Goal: Information Seeking & Learning: Check status

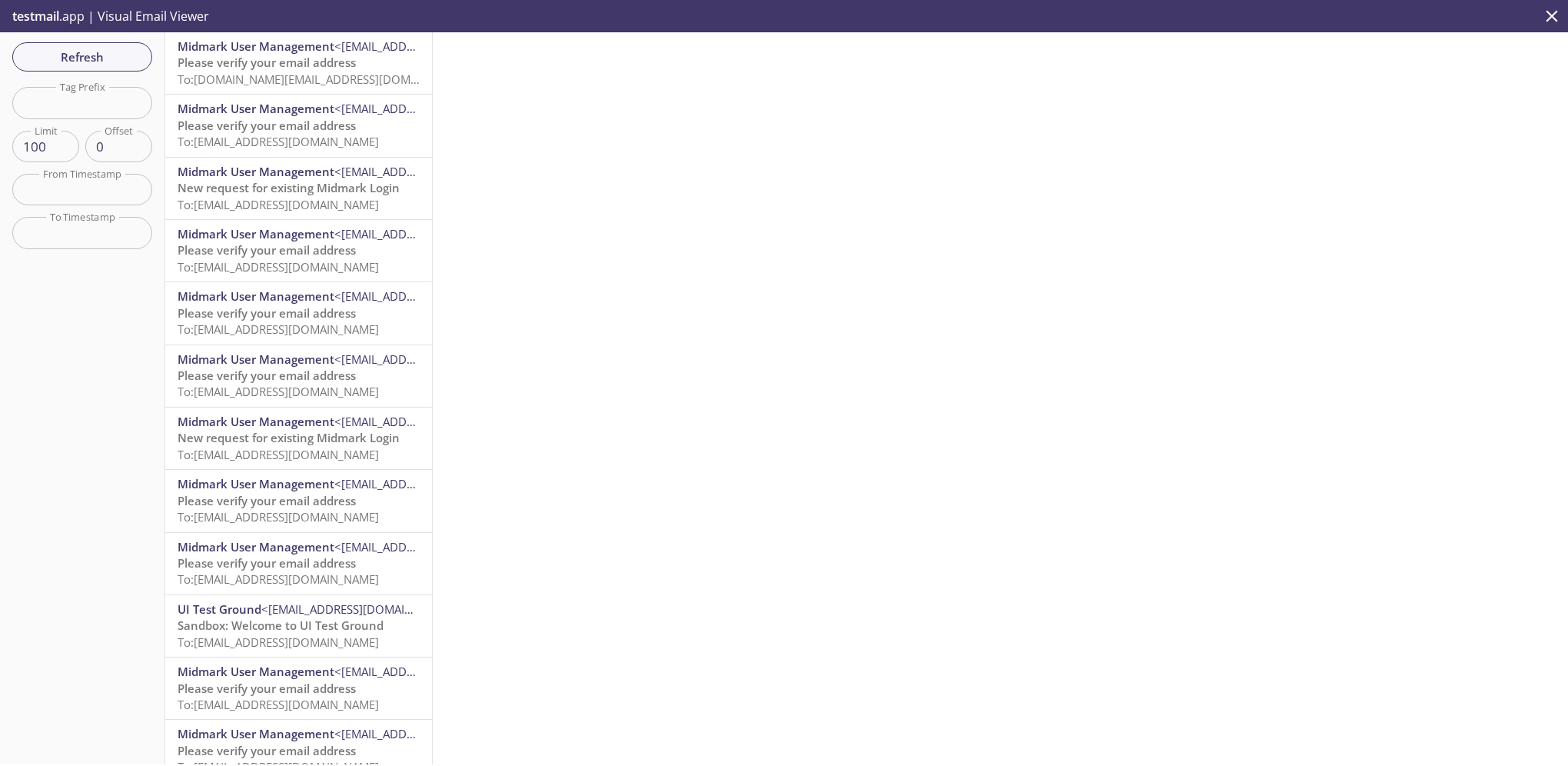
click at [237, 70] on span "Please verify your email address" at bounding box center [267, 62] width 179 height 16
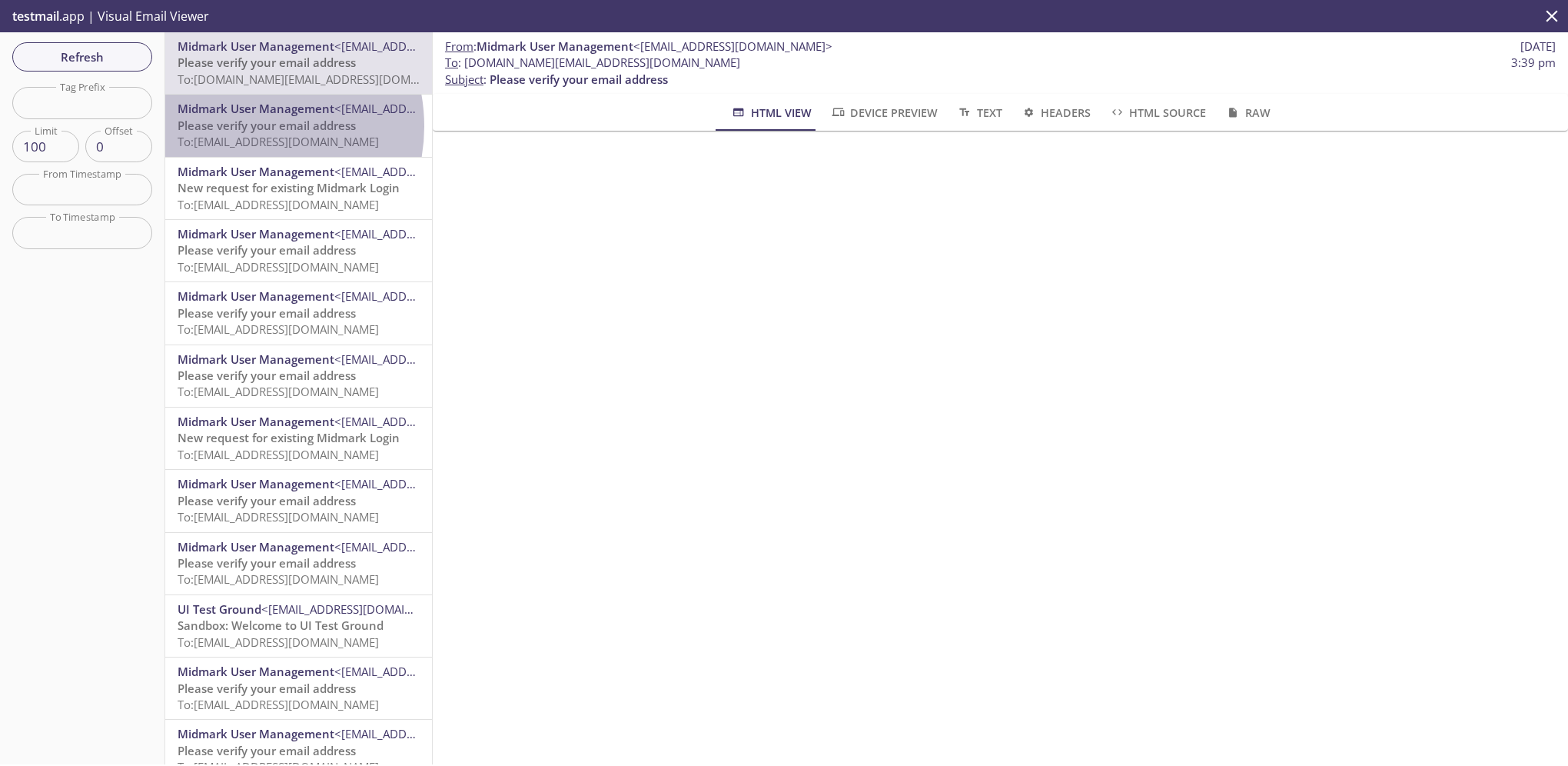
click at [240, 126] on span "Please verify your email address" at bounding box center [267, 125] width 179 height 16
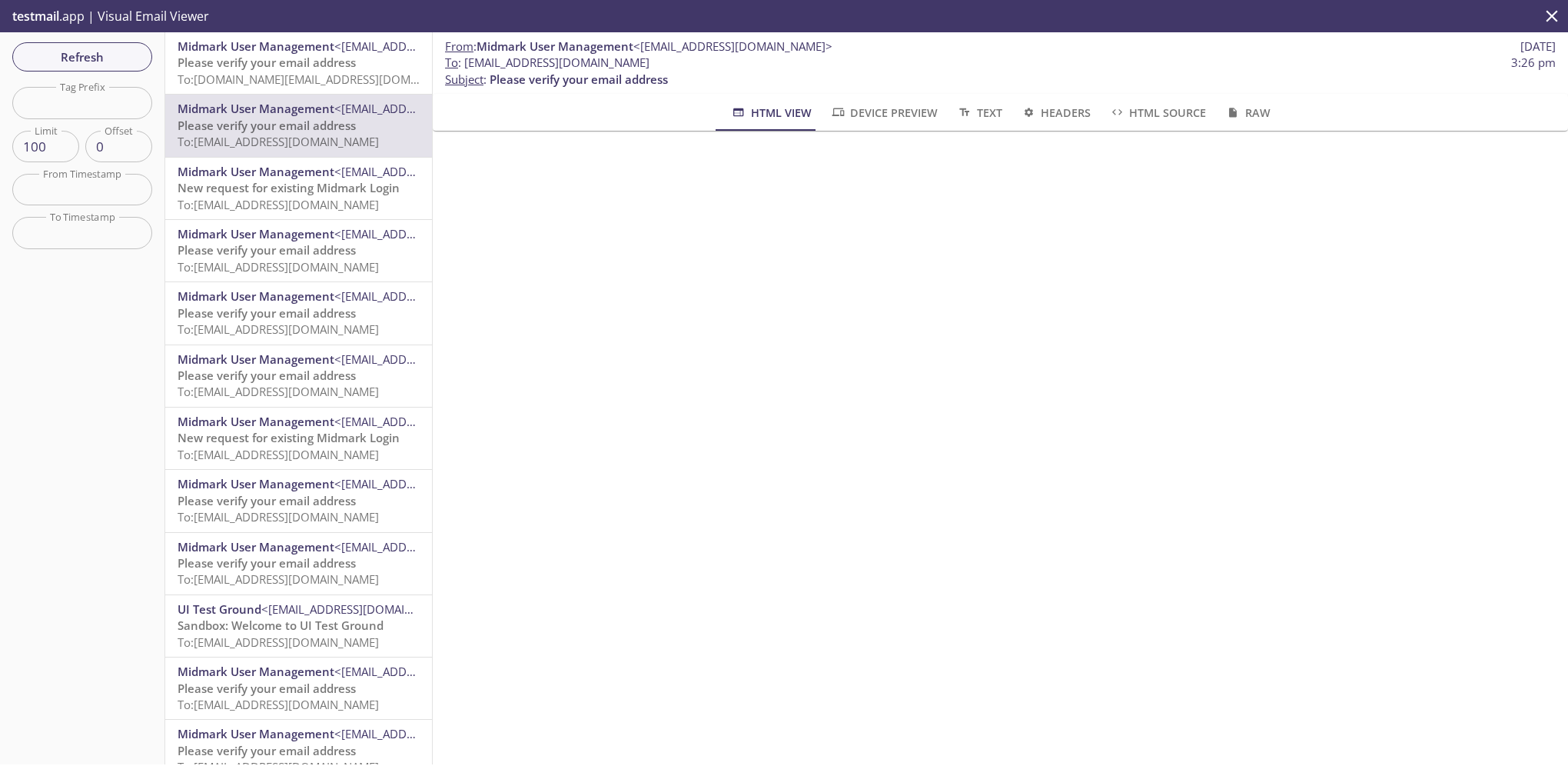
click at [308, 179] on span "Midmark User Management <[EMAIL_ADDRESS][DOMAIN_NAME]>" at bounding box center [299, 172] width 242 height 17
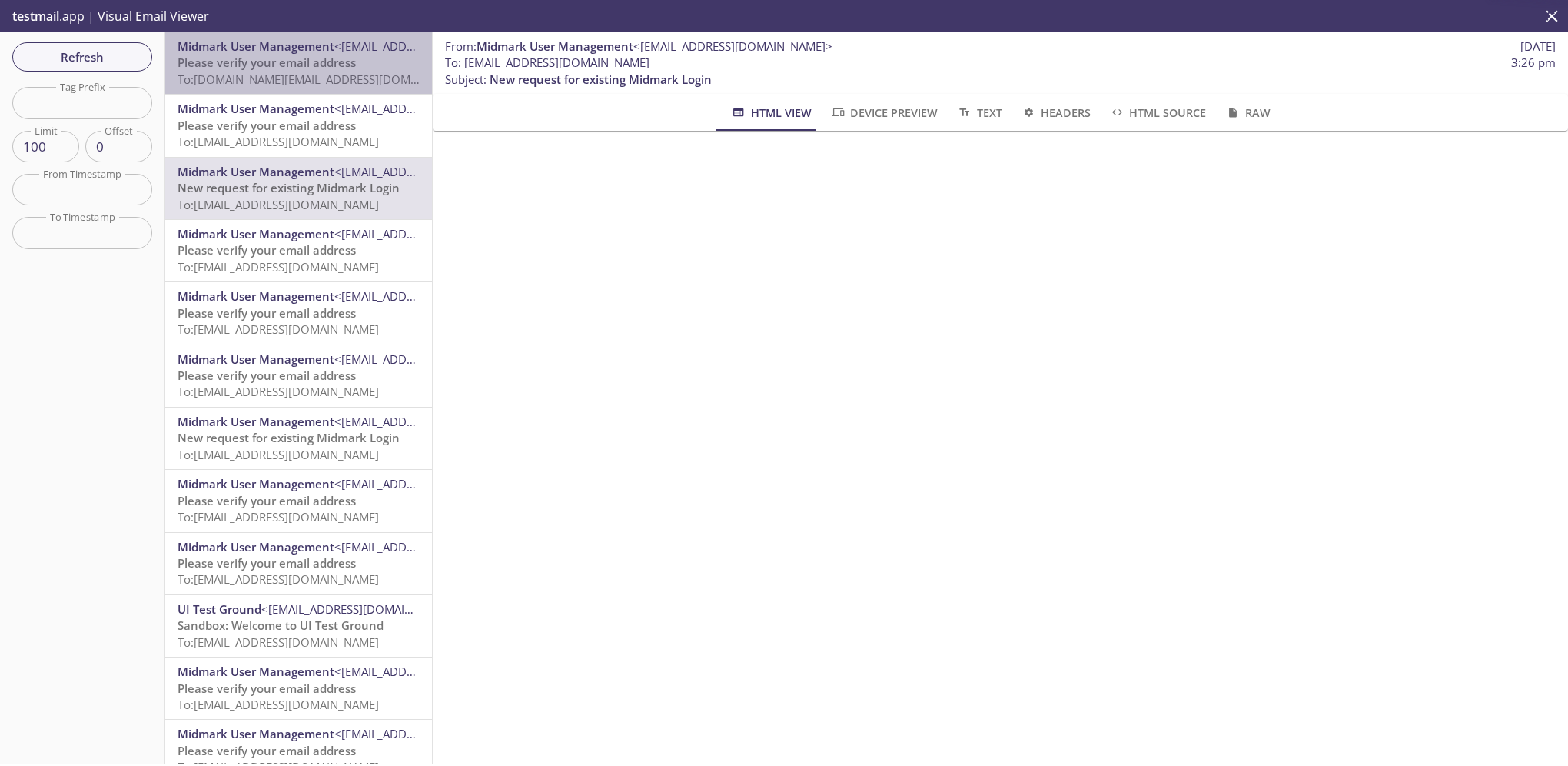
click at [304, 57] on span "Please verify your email address" at bounding box center [267, 62] width 179 height 16
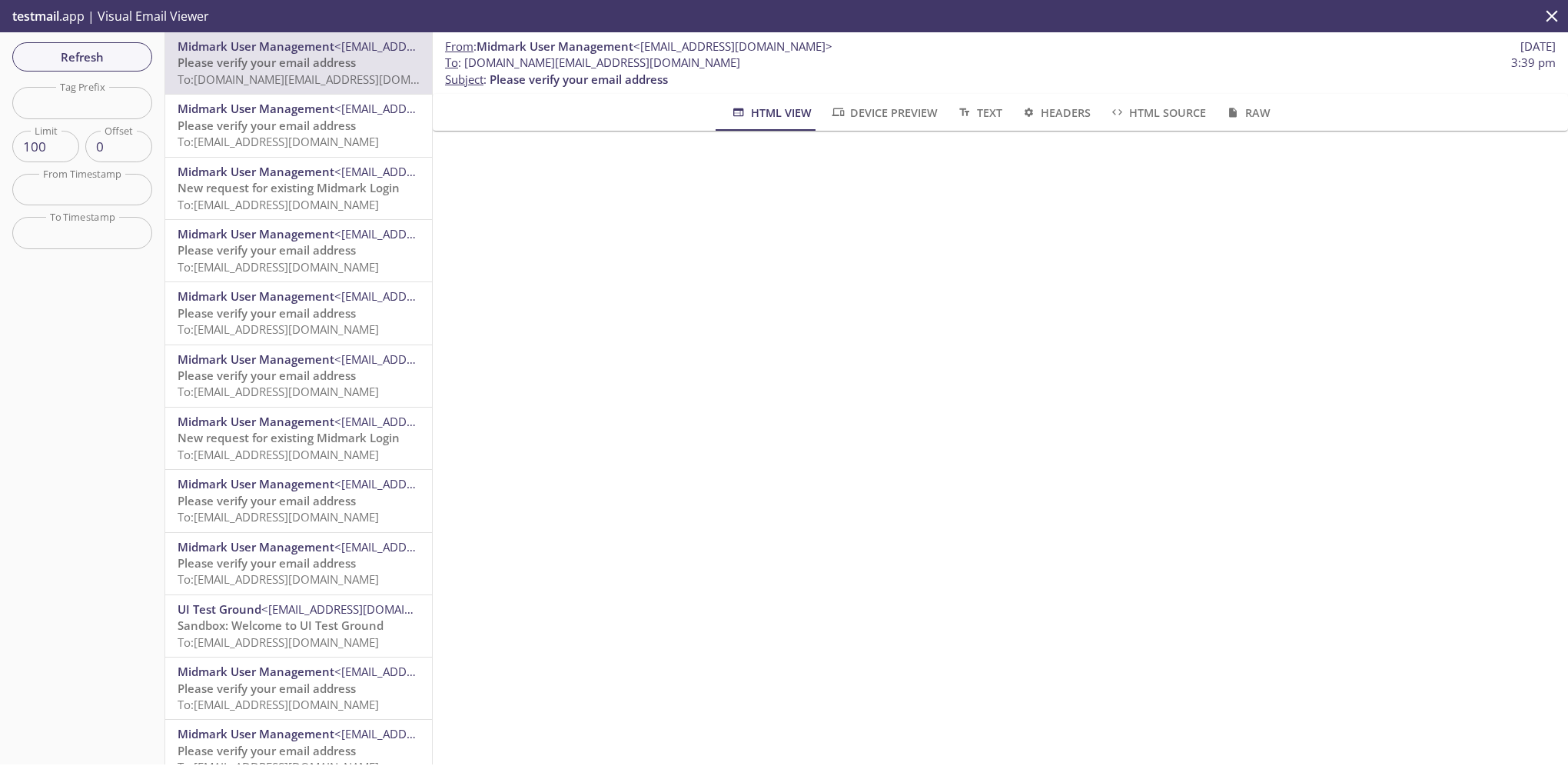
click at [280, 74] on span "To: [DOMAIN_NAME][EMAIL_ADDRESS][DOMAIN_NAME]" at bounding box center [323, 79] width 292 height 16
click at [257, 123] on span "Please verify your email address" at bounding box center [267, 125] width 179 height 16
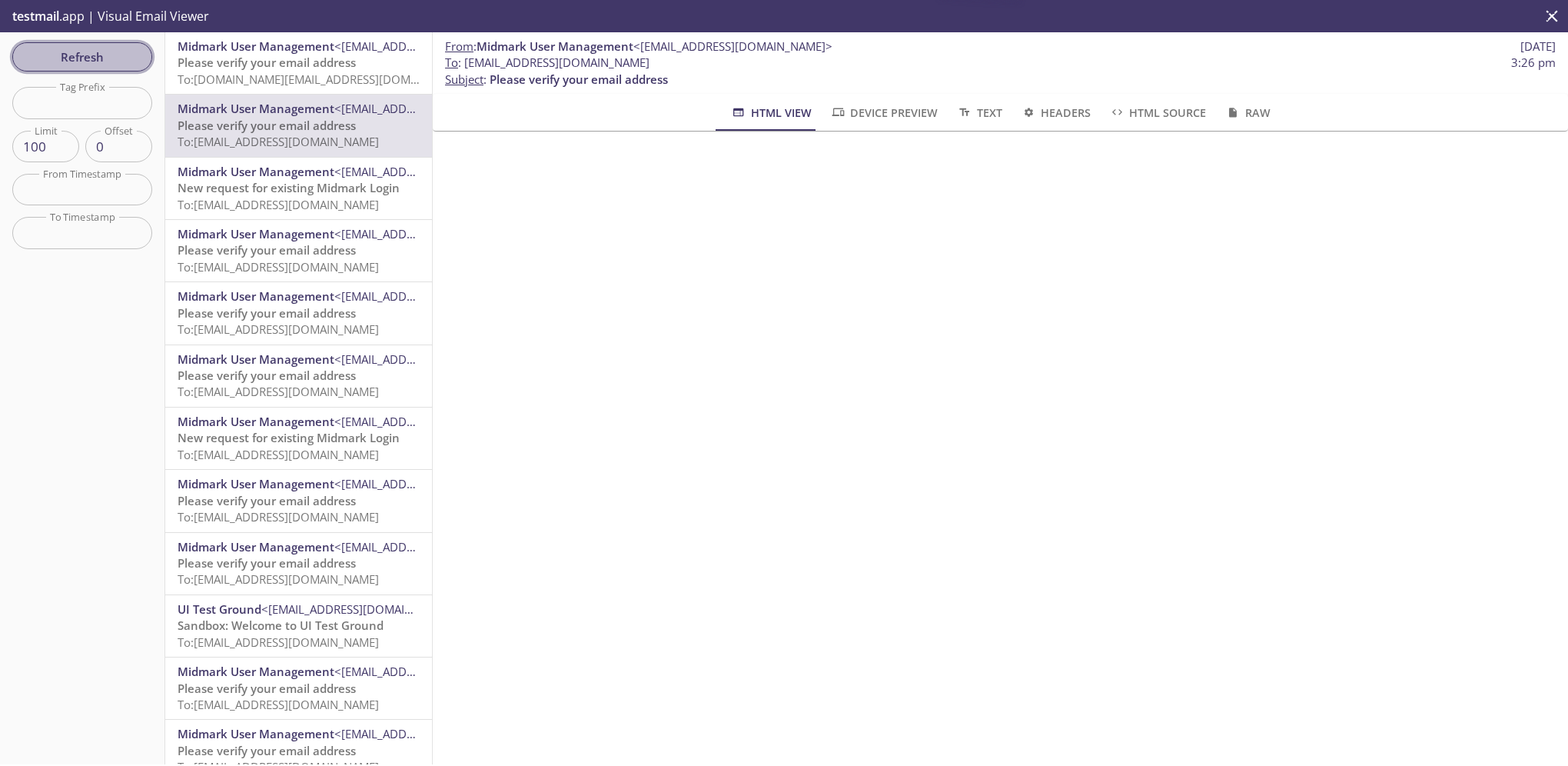
click at [95, 60] on span "Refresh" at bounding box center [82, 57] width 115 height 20
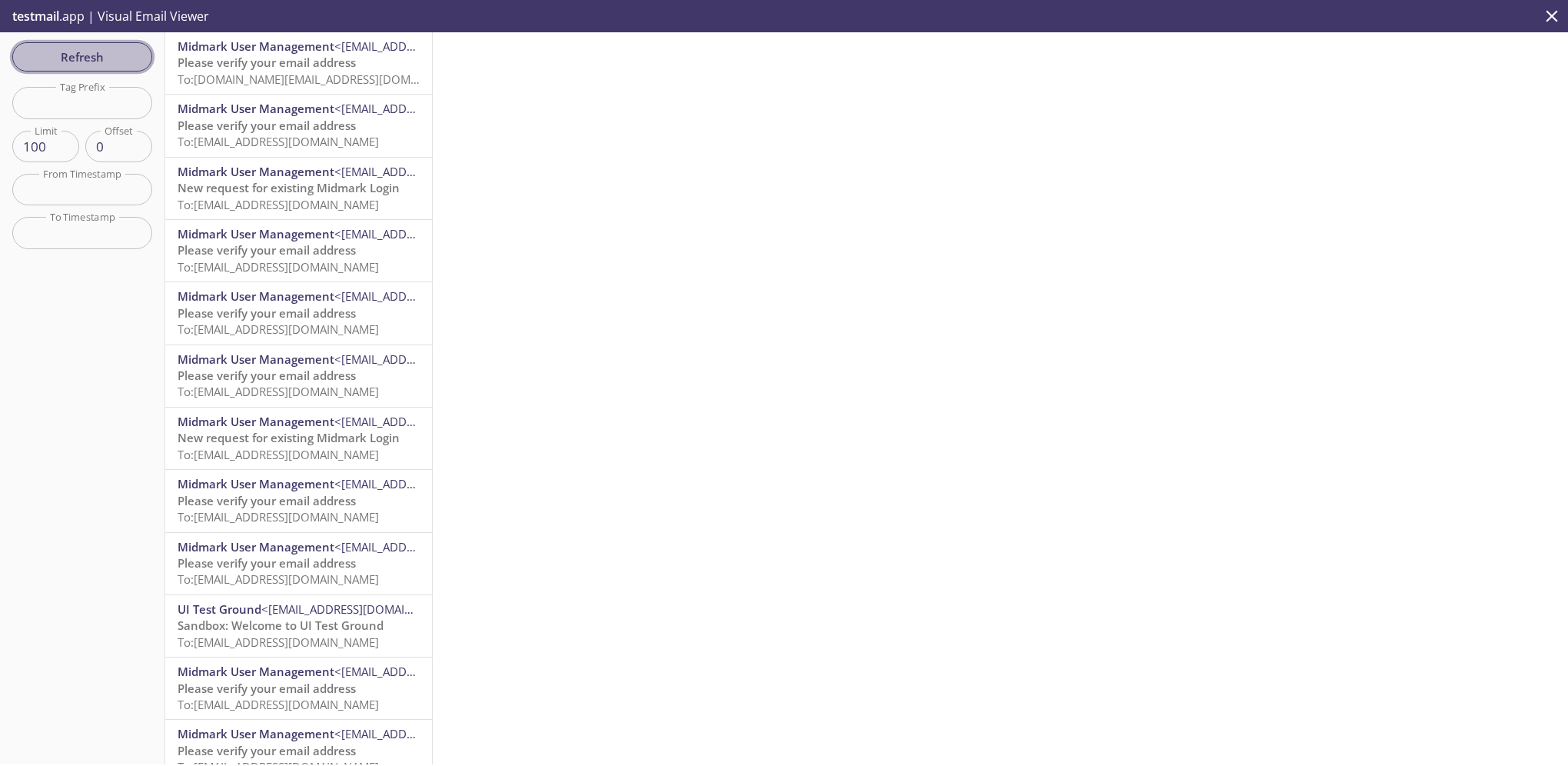
click at [79, 49] on span "Refresh" at bounding box center [82, 57] width 115 height 20
click at [292, 73] on span "To: [DOMAIN_NAME][EMAIL_ADDRESS][DOMAIN_NAME]" at bounding box center [323, 79] width 292 height 16
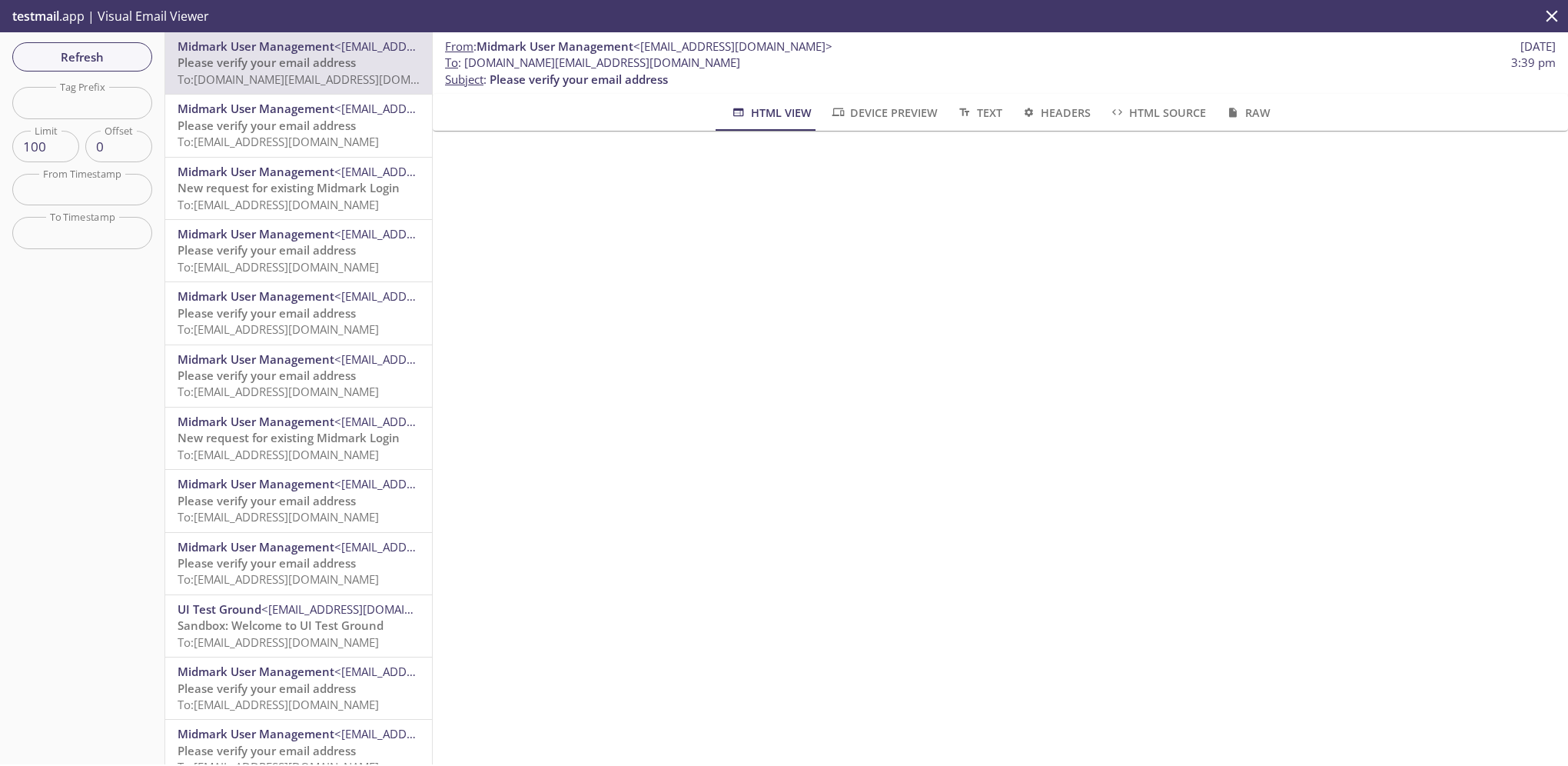
drag, startPoint x: 86, startPoint y: 59, endPoint x: 98, endPoint y: 57, distance: 12.2
click at [86, 59] on span "Refresh" at bounding box center [82, 57] width 115 height 20
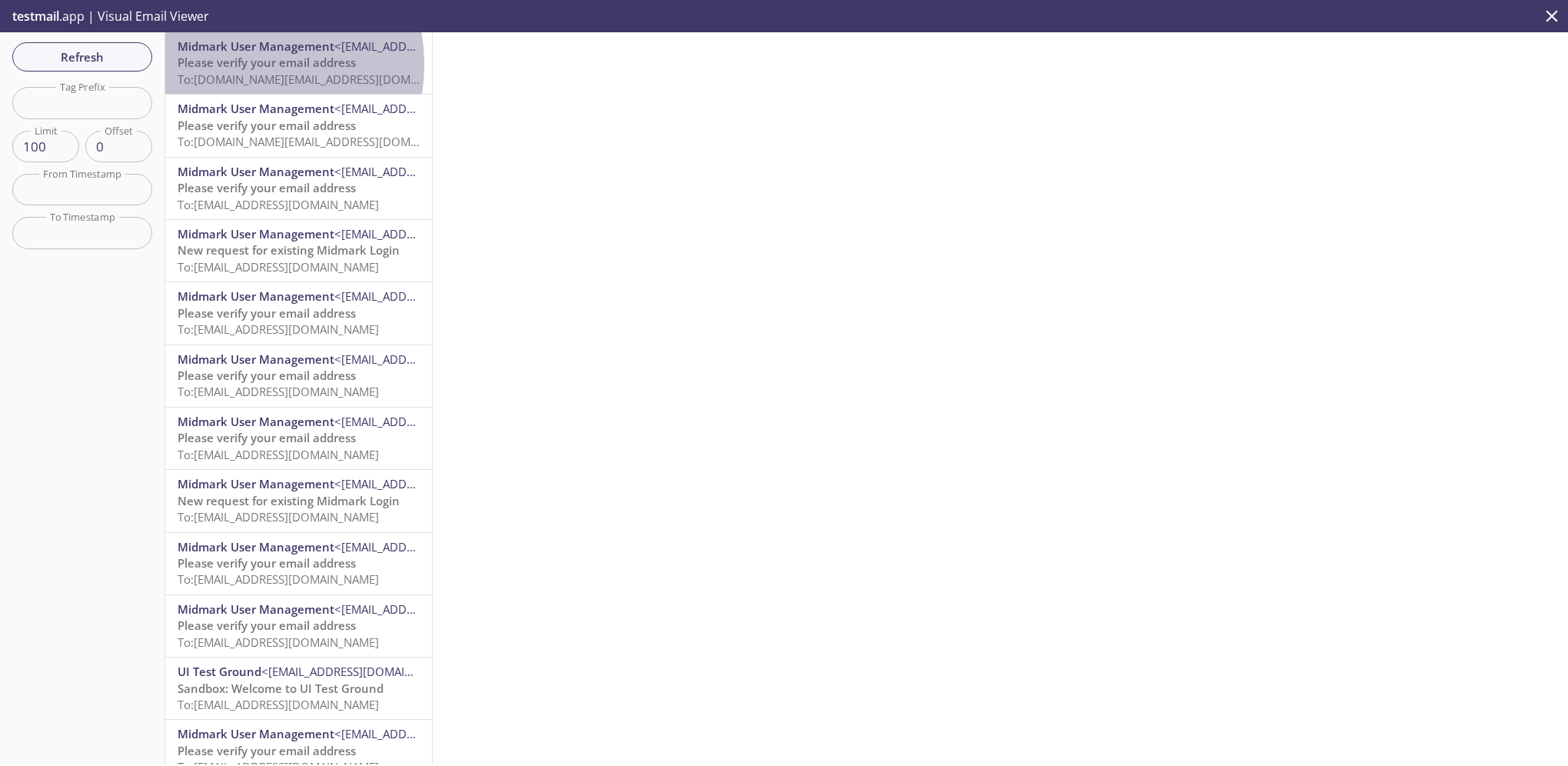
click at [230, 65] on span "Please verify your email address" at bounding box center [267, 62] width 179 height 16
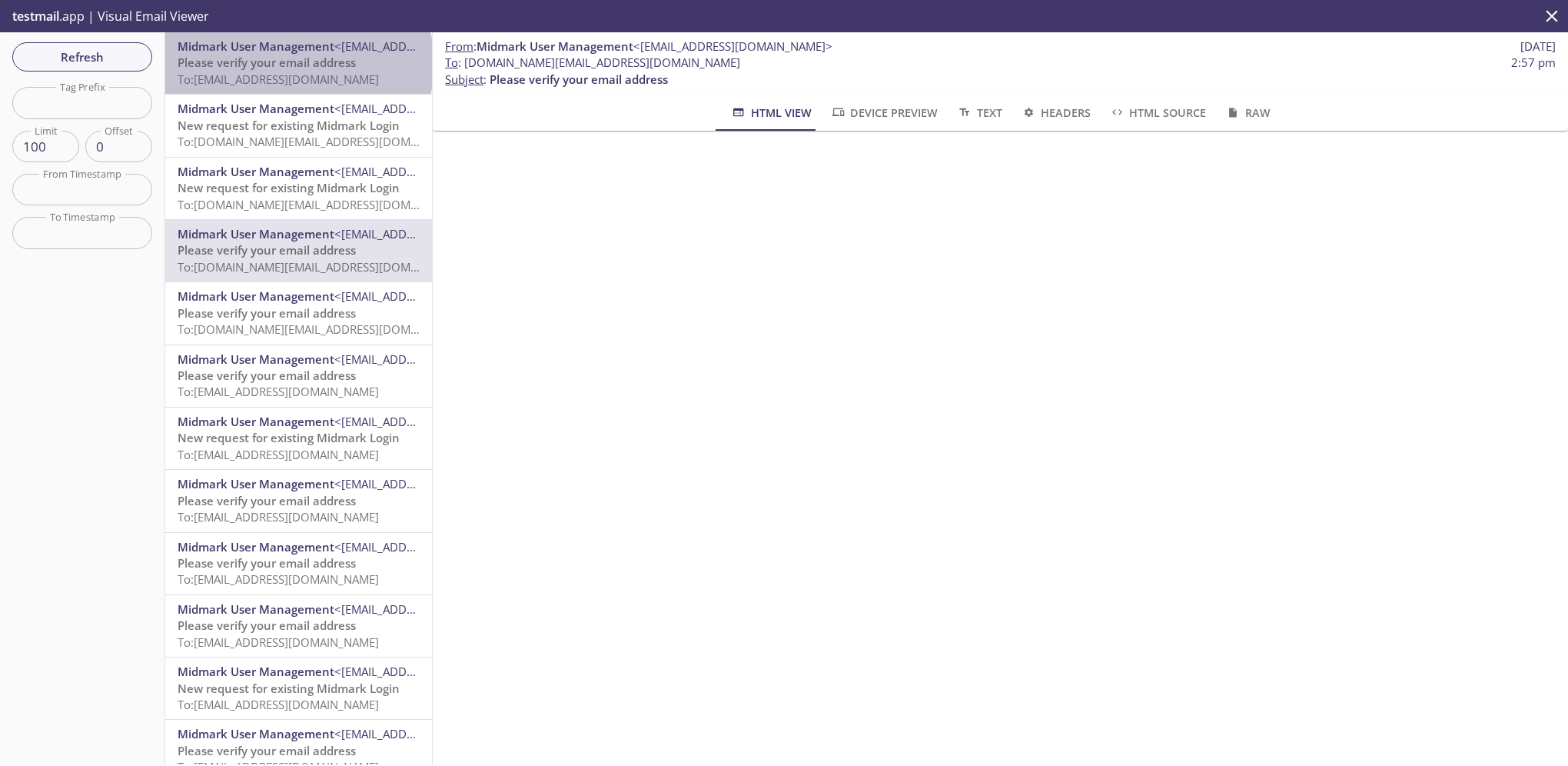
click at [298, 64] on span "Please verify your email address" at bounding box center [267, 62] width 179 height 16
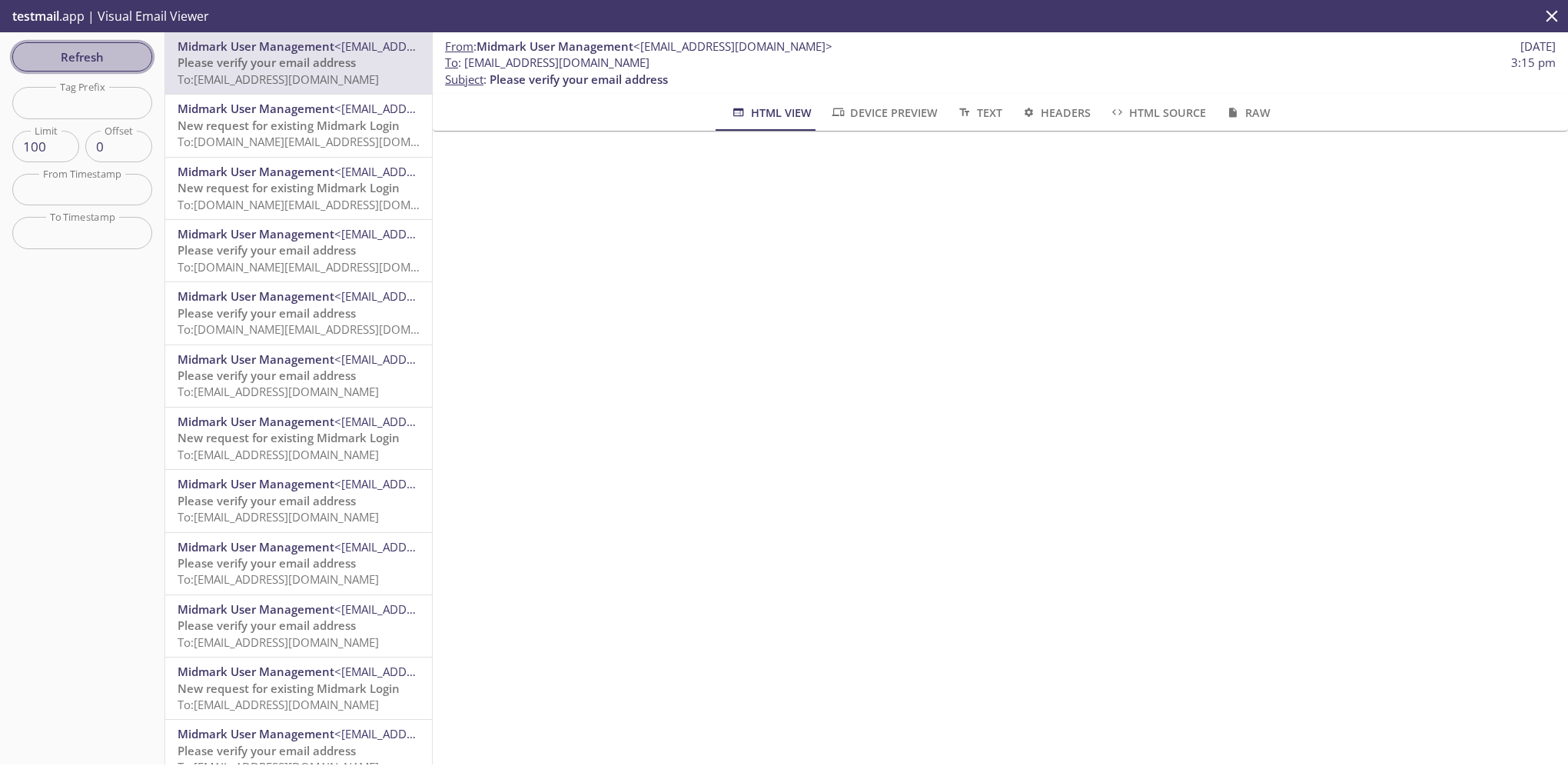
click at [83, 50] on span "Refresh" at bounding box center [82, 57] width 115 height 20
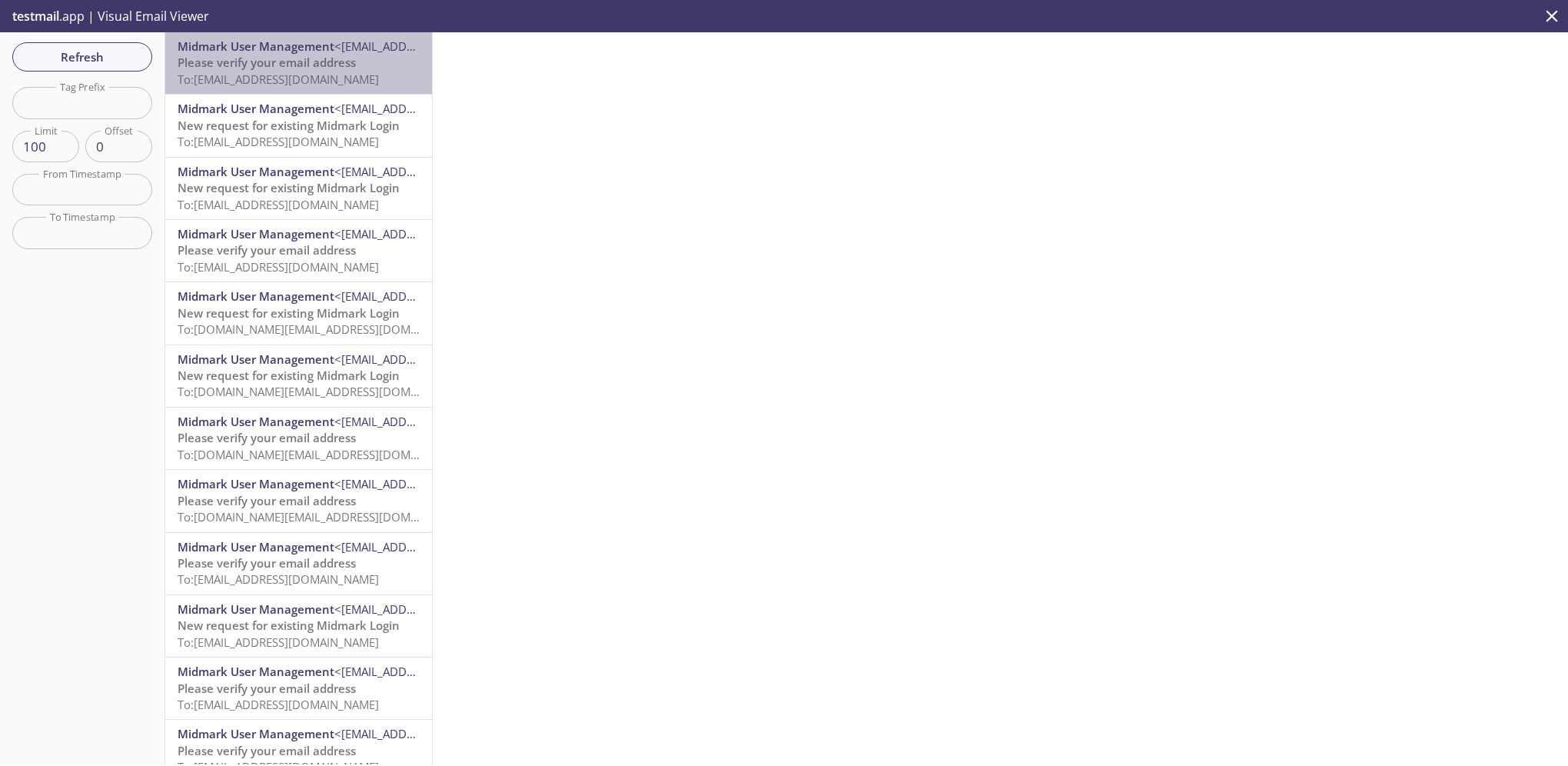
click at [332, 65] on span "Please verify your email address" at bounding box center [267, 62] width 179 height 16
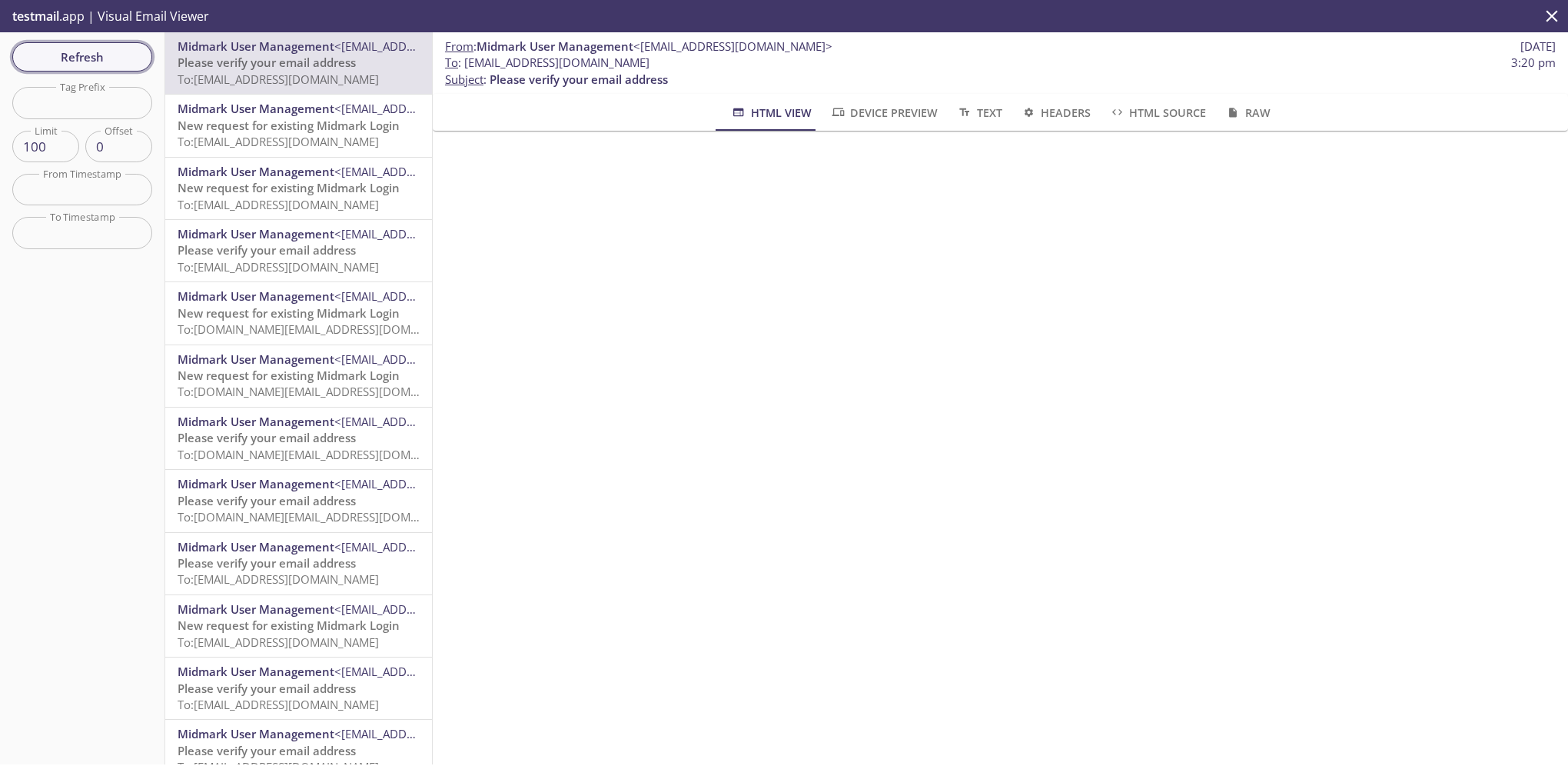
click at [100, 49] on span "Refresh" at bounding box center [82, 57] width 115 height 20
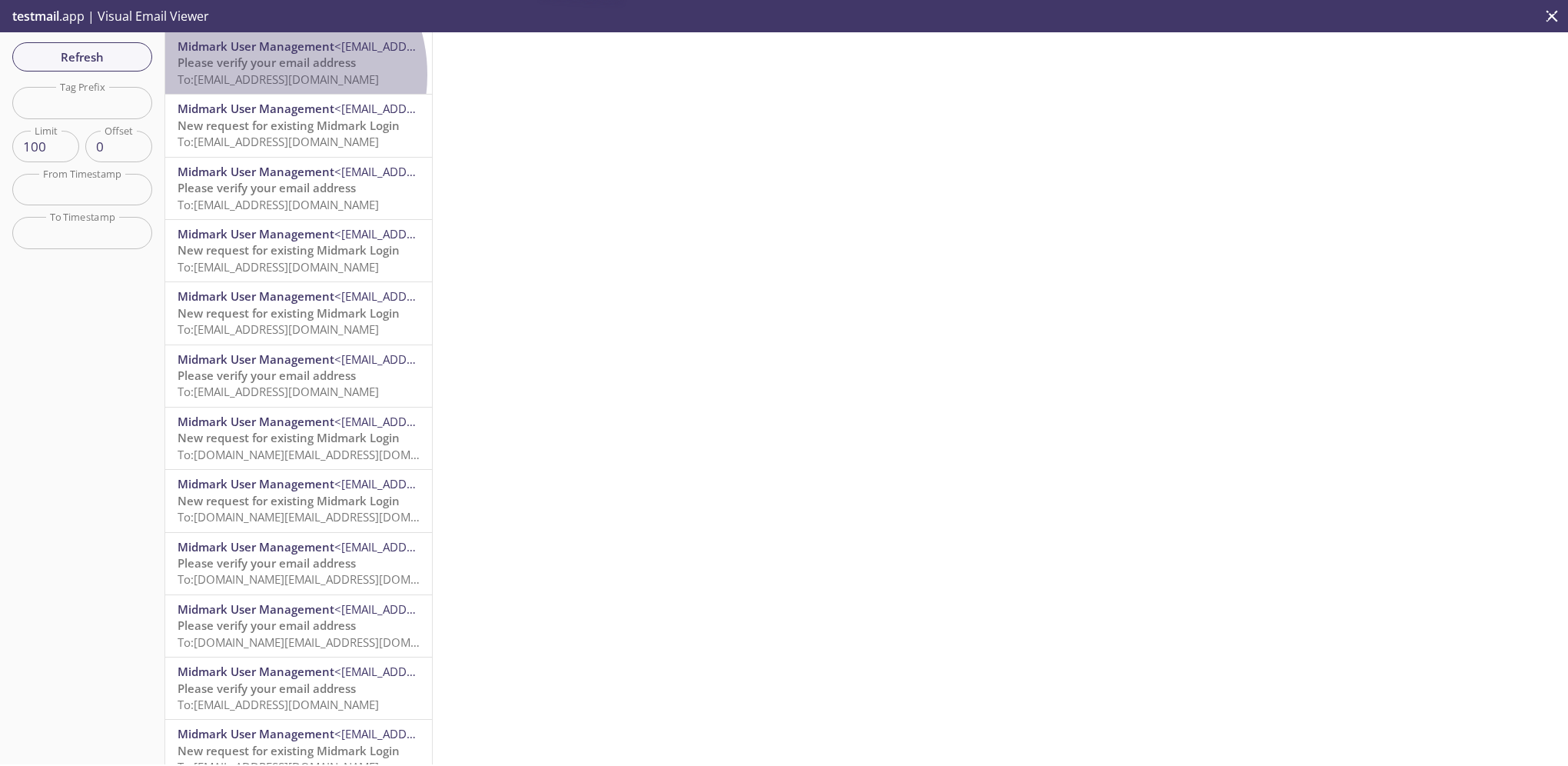
click at [265, 74] on span "To: [EMAIL_ADDRESS][DOMAIN_NAME]" at bounding box center [279, 79] width 202 height 16
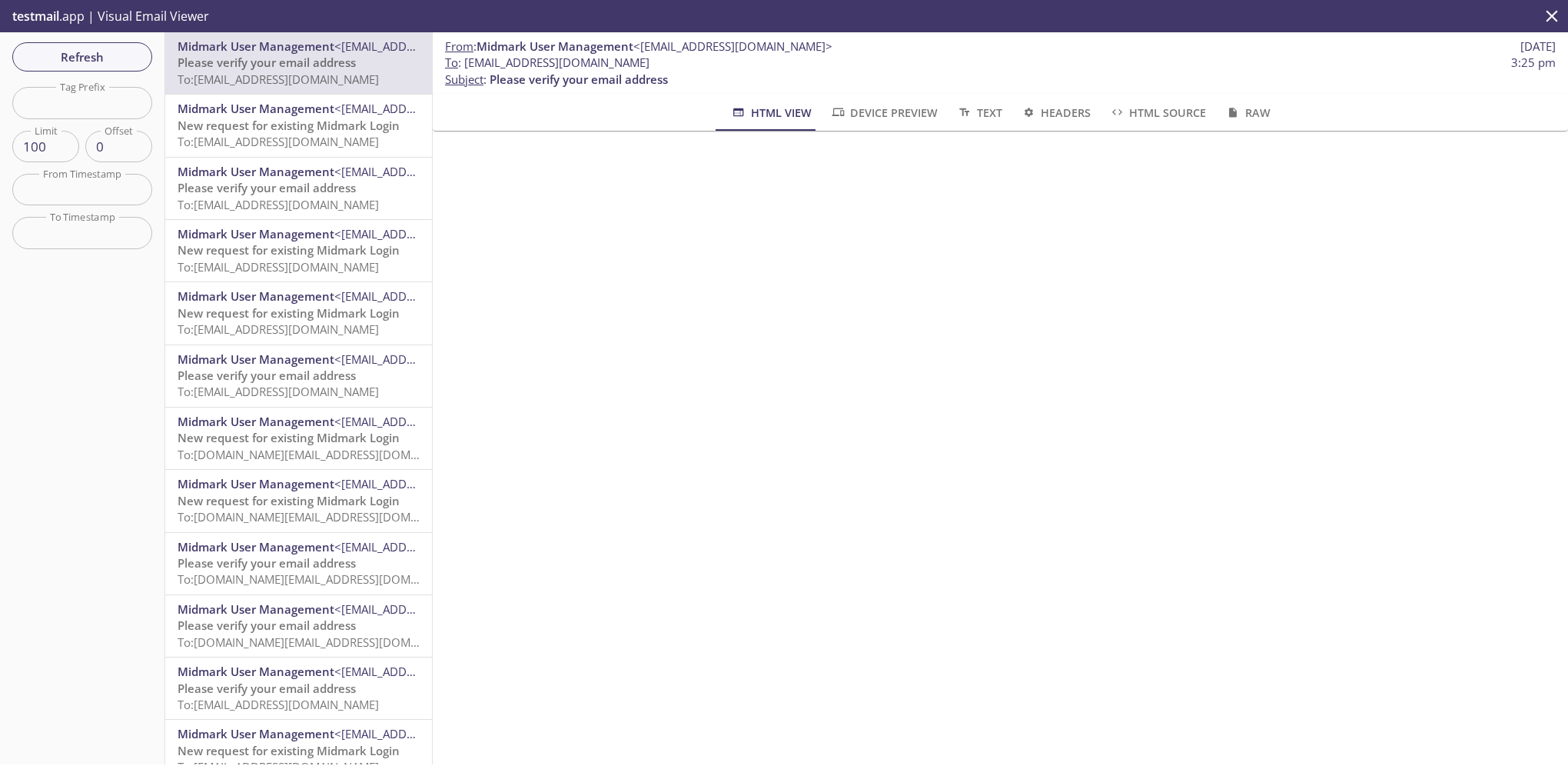
drag, startPoint x: 108, startPoint y: 52, endPoint x: 125, endPoint y: 43, distance: 19.2
click at [108, 52] on span "Refresh" at bounding box center [82, 57] width 115 height 20
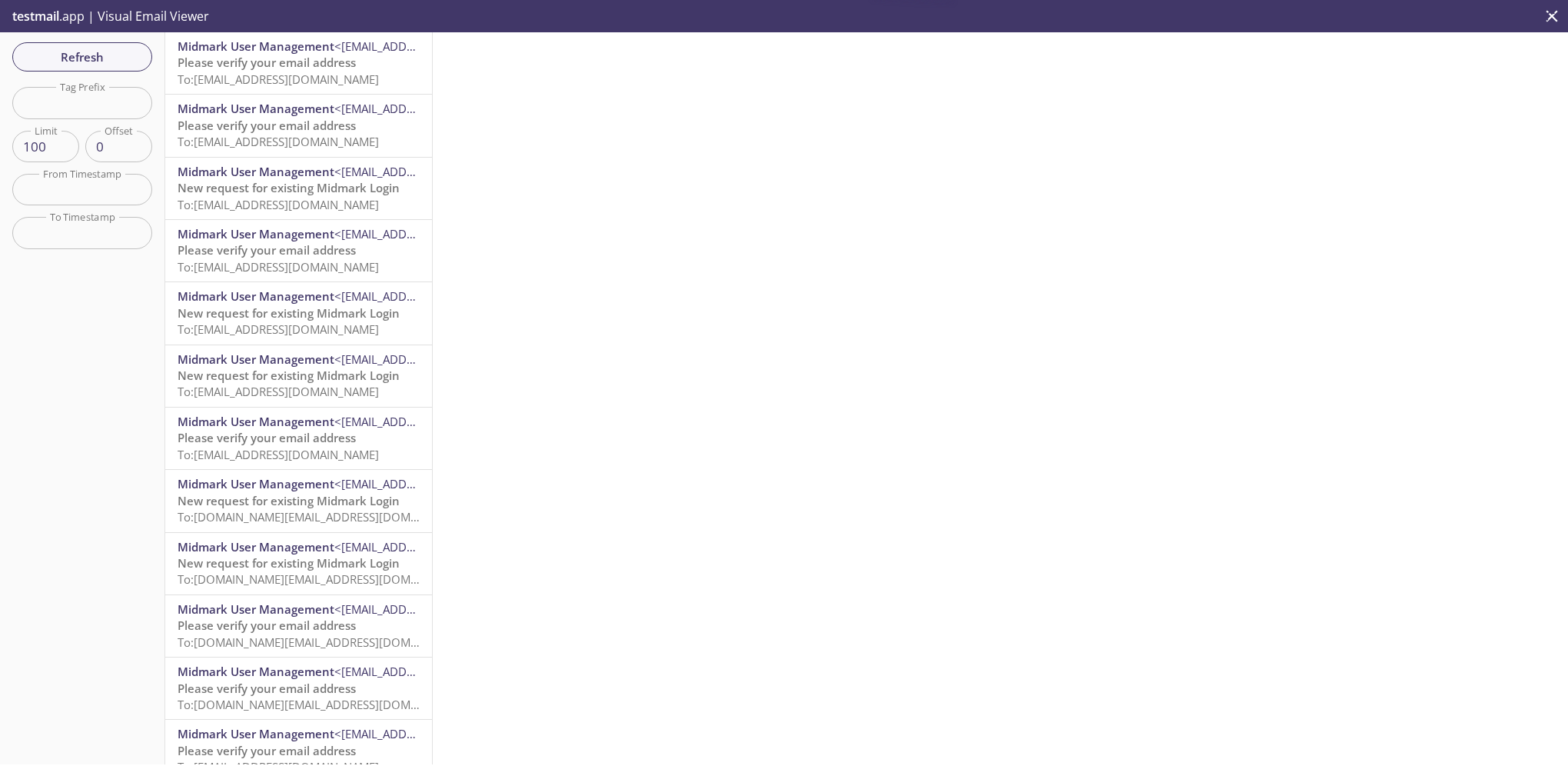
click at [308, 67] on span "Please verify your email address" at bounding box center [267, 62] width 179 height 16
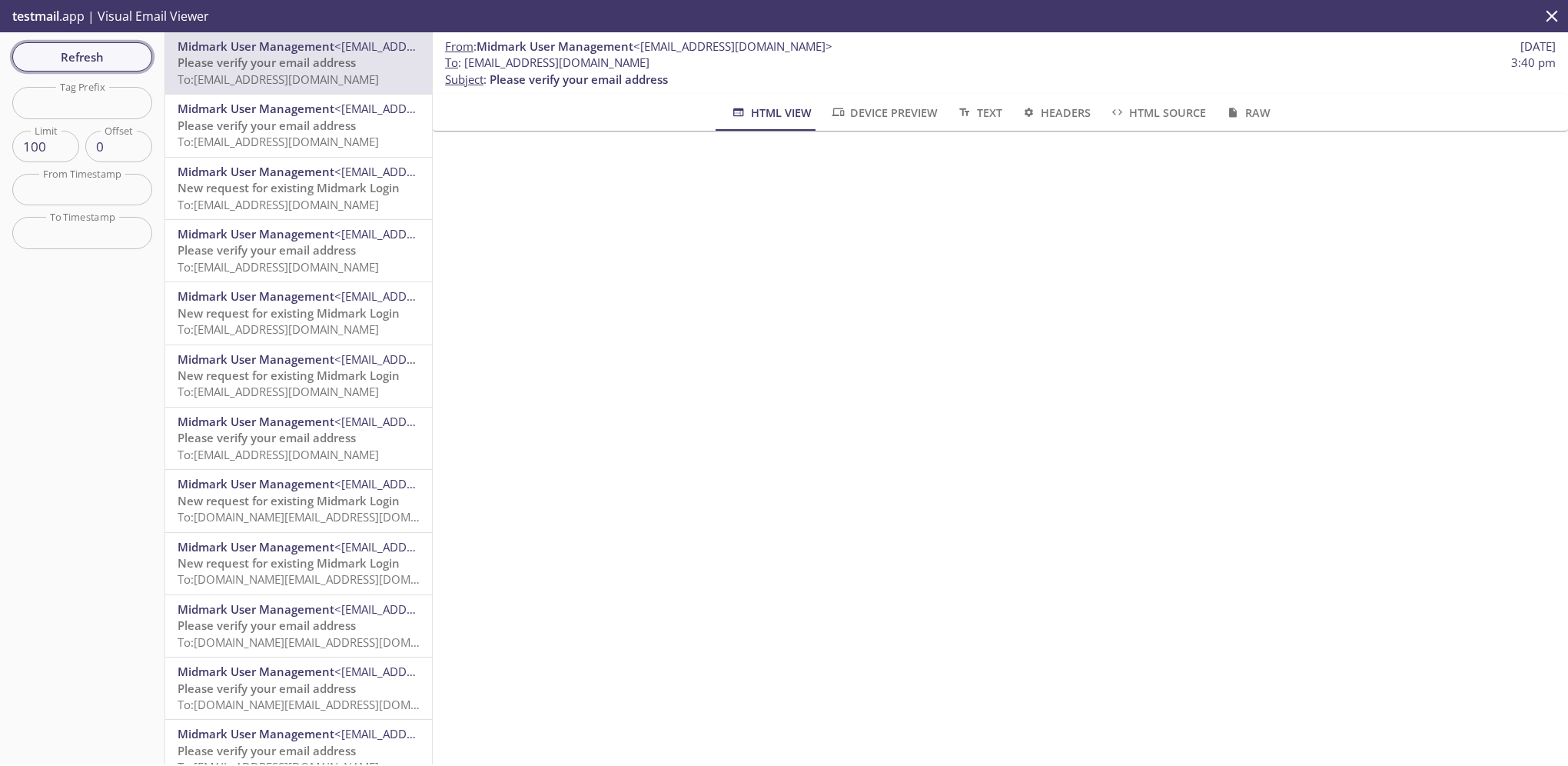
click at [87, 60] on span "Refresh" at bounding box center [82, 57] width 115 height 20
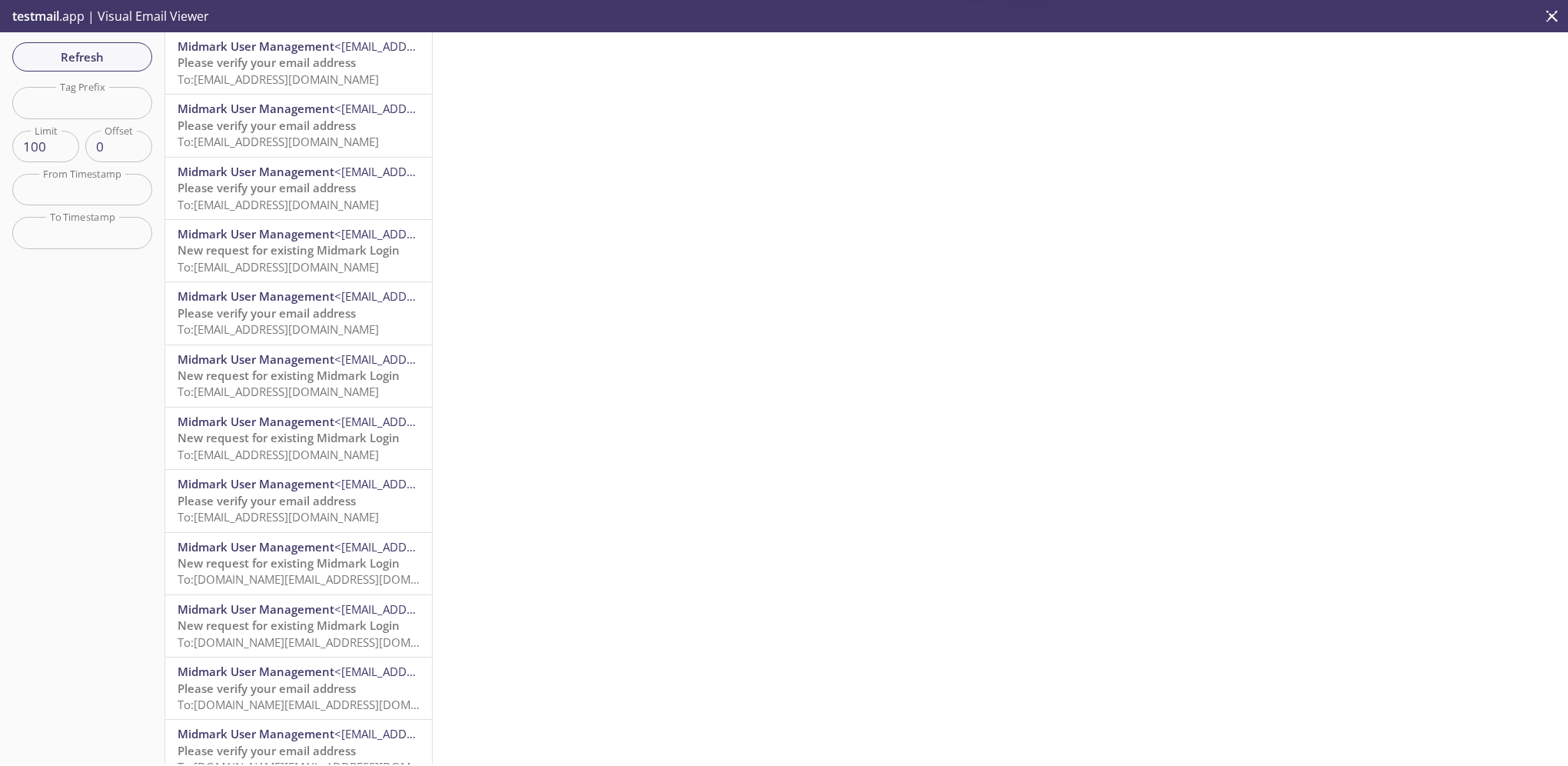
click at [320, 71] on div "Midmark User Management <[EMAIL_ADDRESS][DOMAIN_NAME]> Please verify your email…" at bounding box center [299, 398] width 267 height 732
click at [338, 48] on span "<[EMAIL_ADDRESS][DOMAIN_NAME]>" at bounding box center [433, 45] width 199 height 16
